Goal: Task Accomplishment & Management: Complete application form

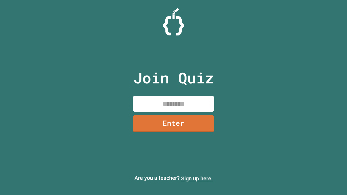
click at [197, 178] on link "Sign up here." at bounding box center [197, 178] width 32 height 6
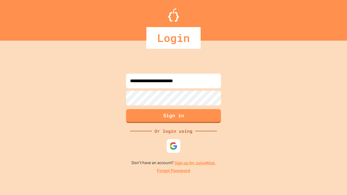
type input "**********"
